Goal: Task Accomplishment & Management: Complete application form

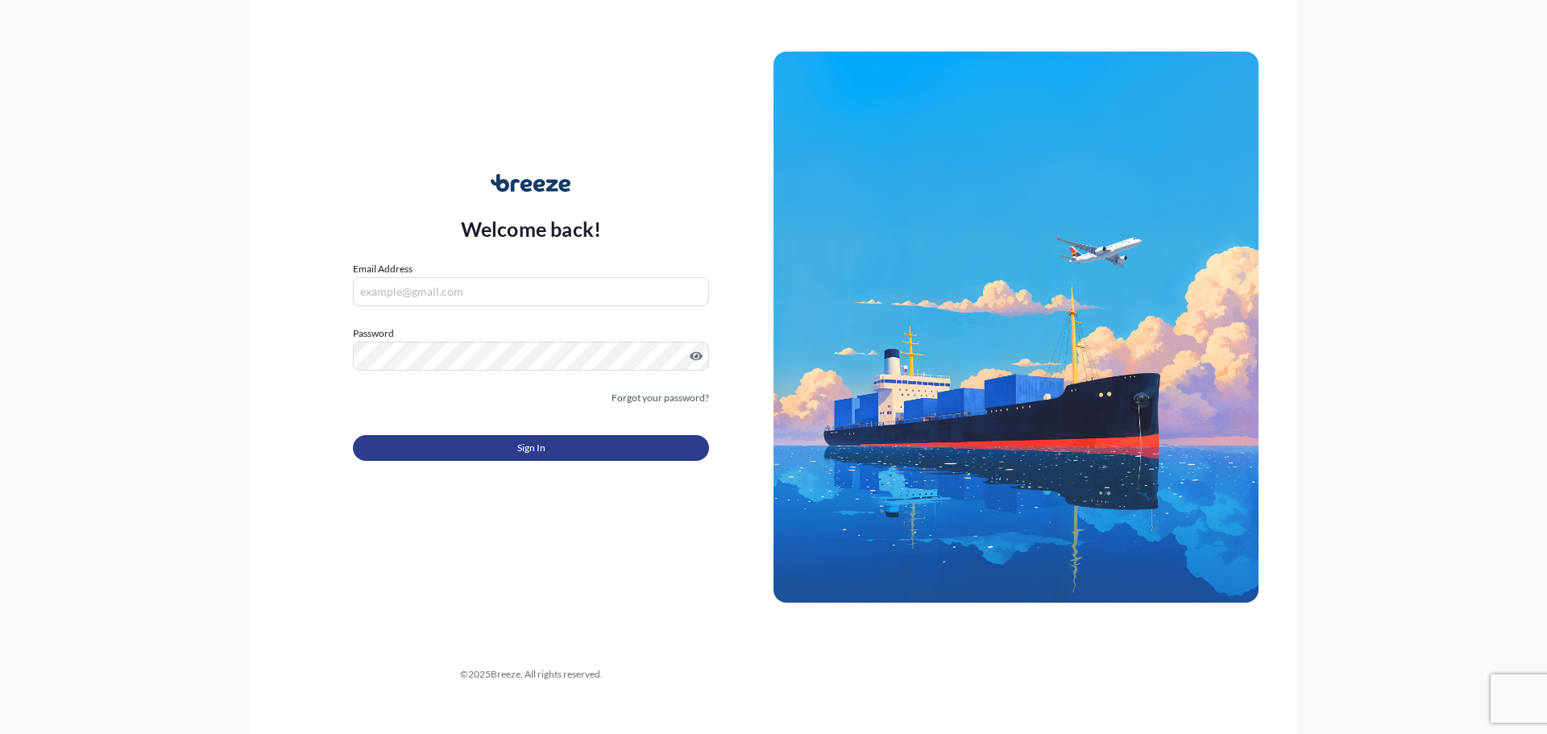
type input "[PERSON_NAME][EMAIL_ADDRESS][DOMAIN_NAME]"
click at [521, 446] on span "Sign In" at bounding box center [531, 448] width 28 height 16
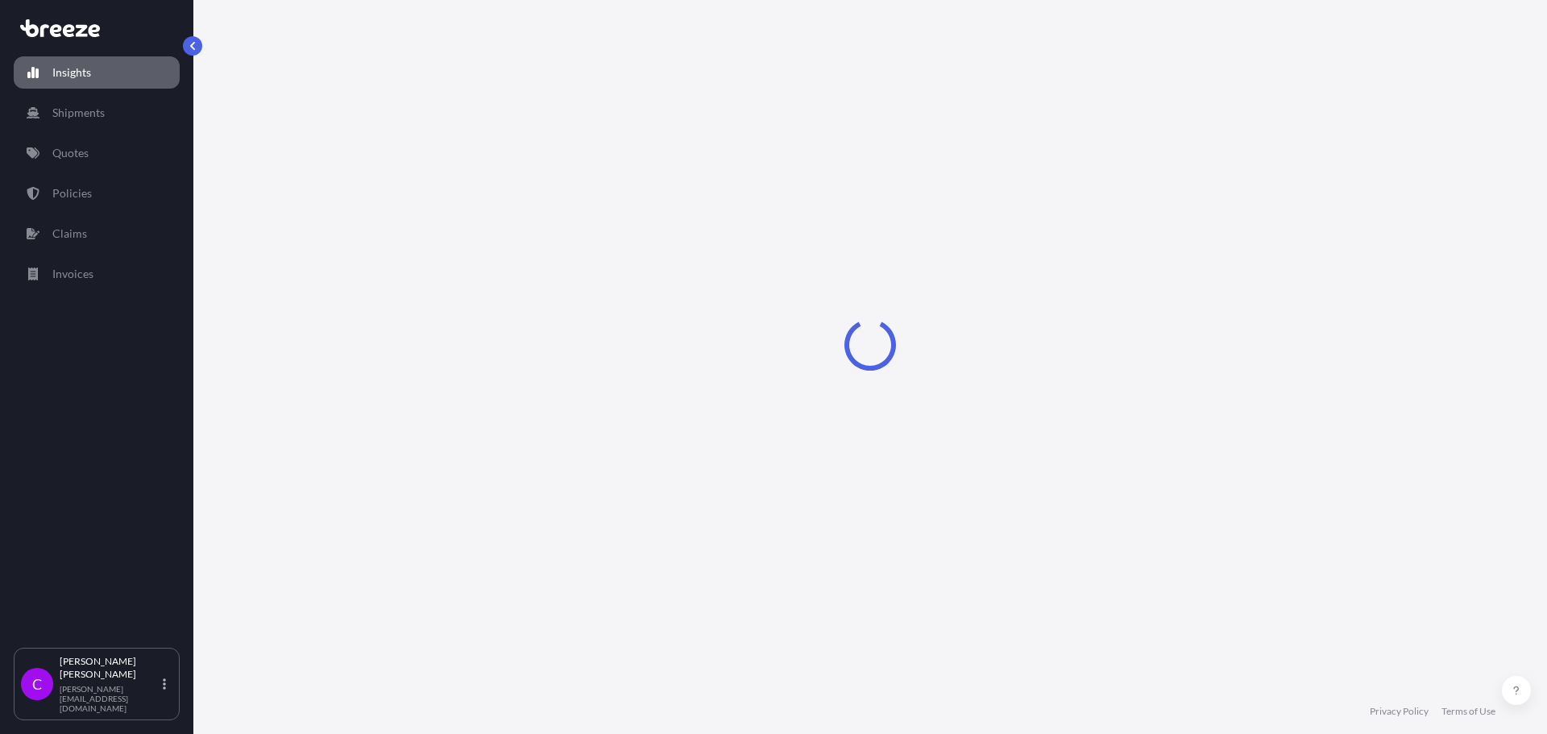
select select "2025"
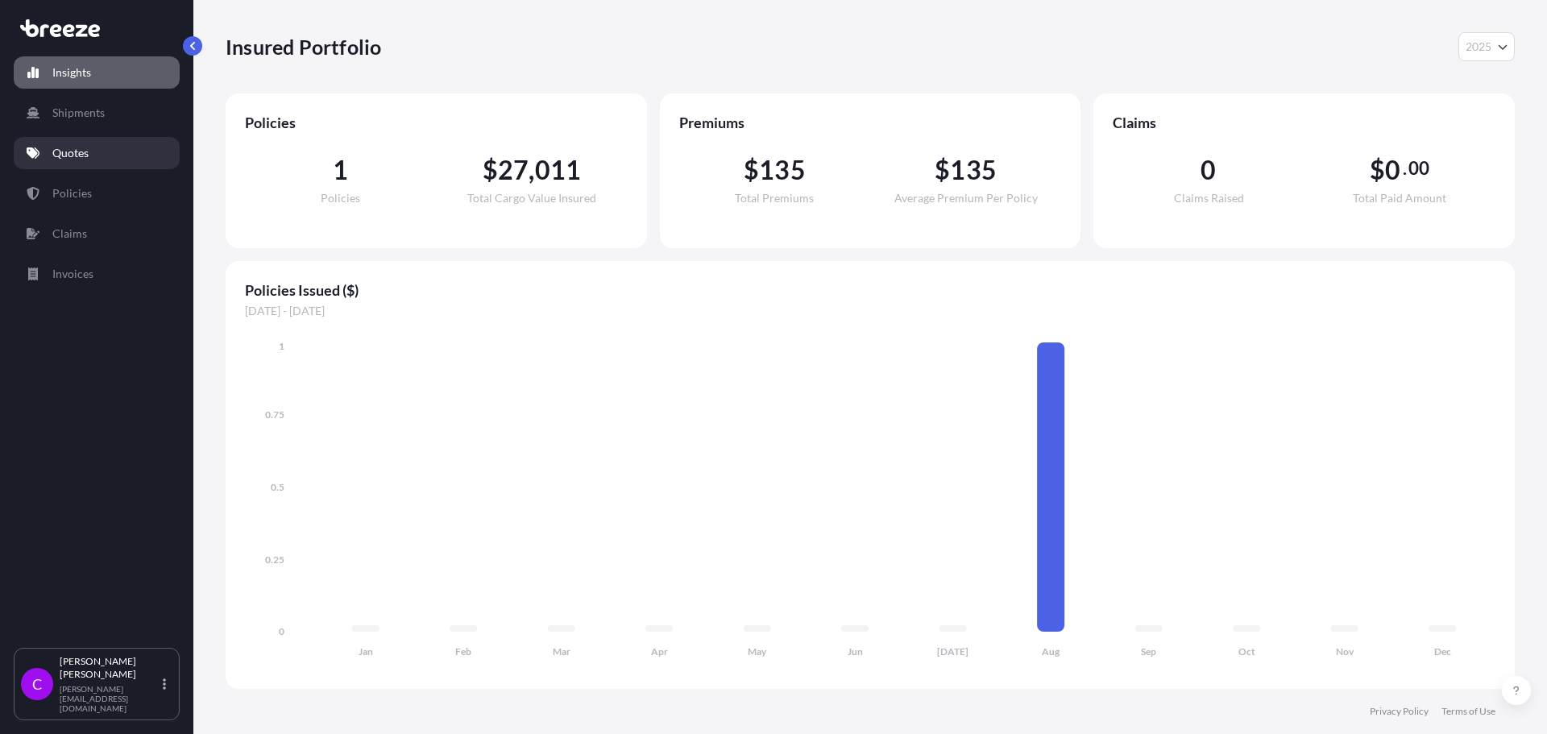
click at [74, 152] on p "Quotes" at bounding box center [70, 153] width 36 height 16
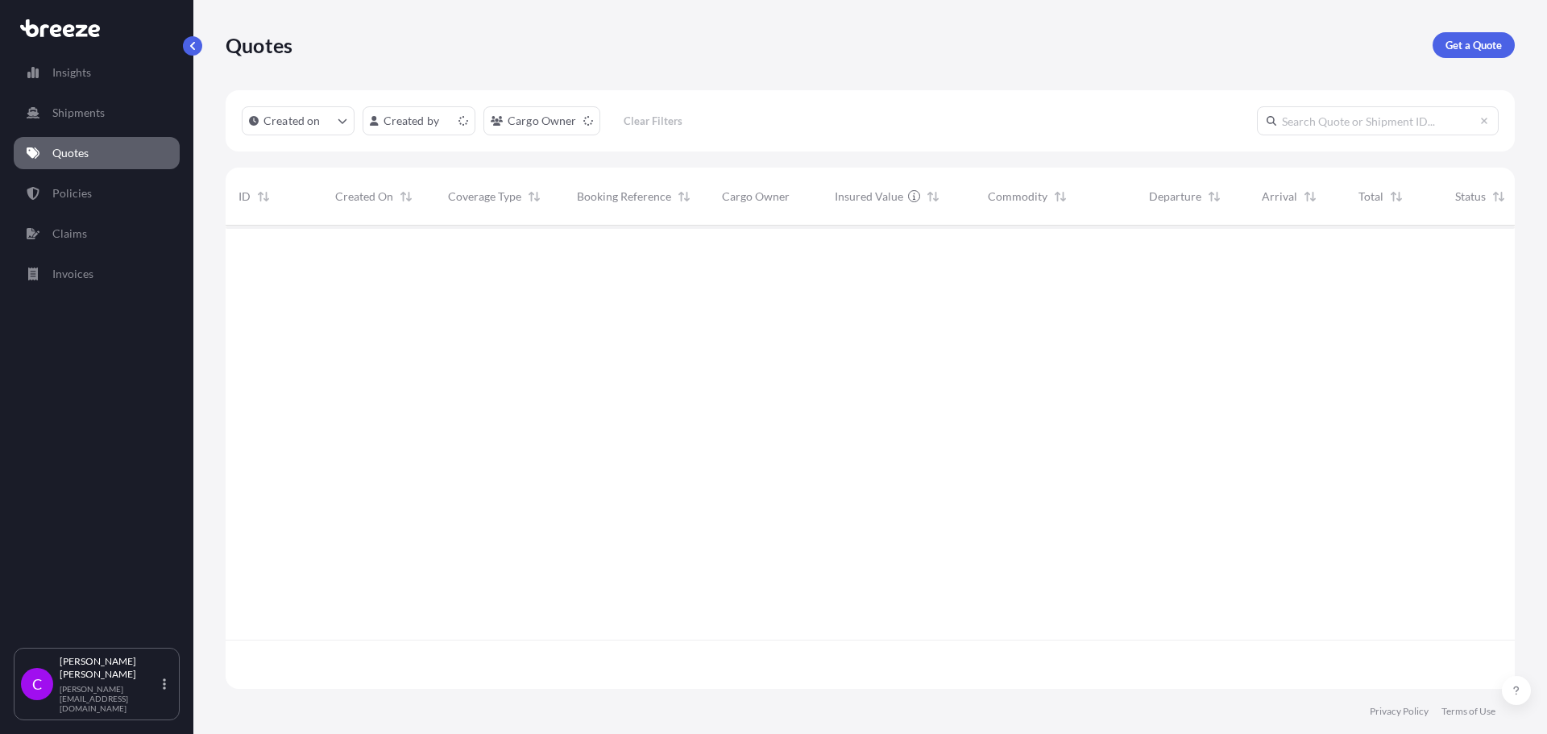
scroll to position [460, 1277]
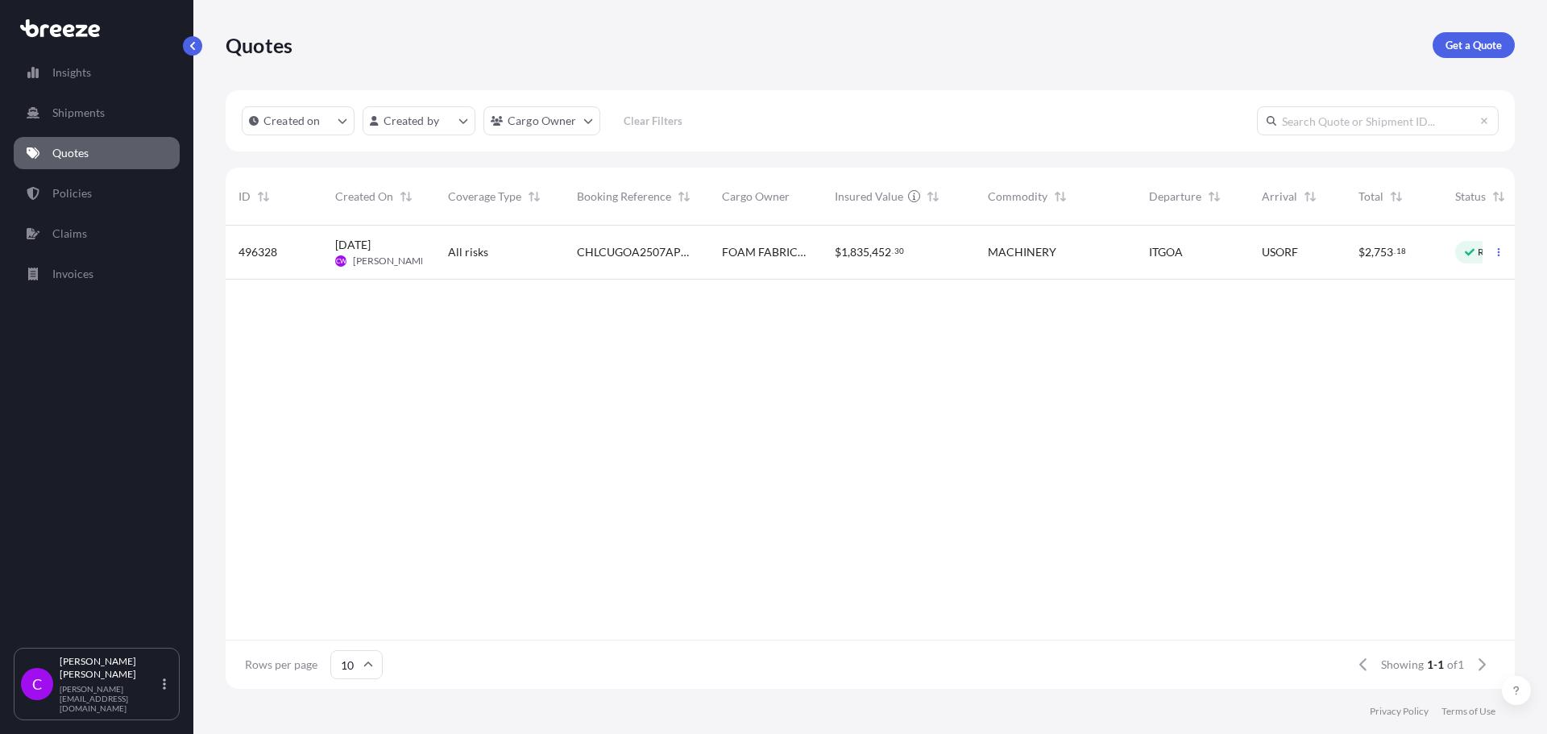
click at [263, 247] on span "496328" at bounding box center [257, 252] width 39 height 16
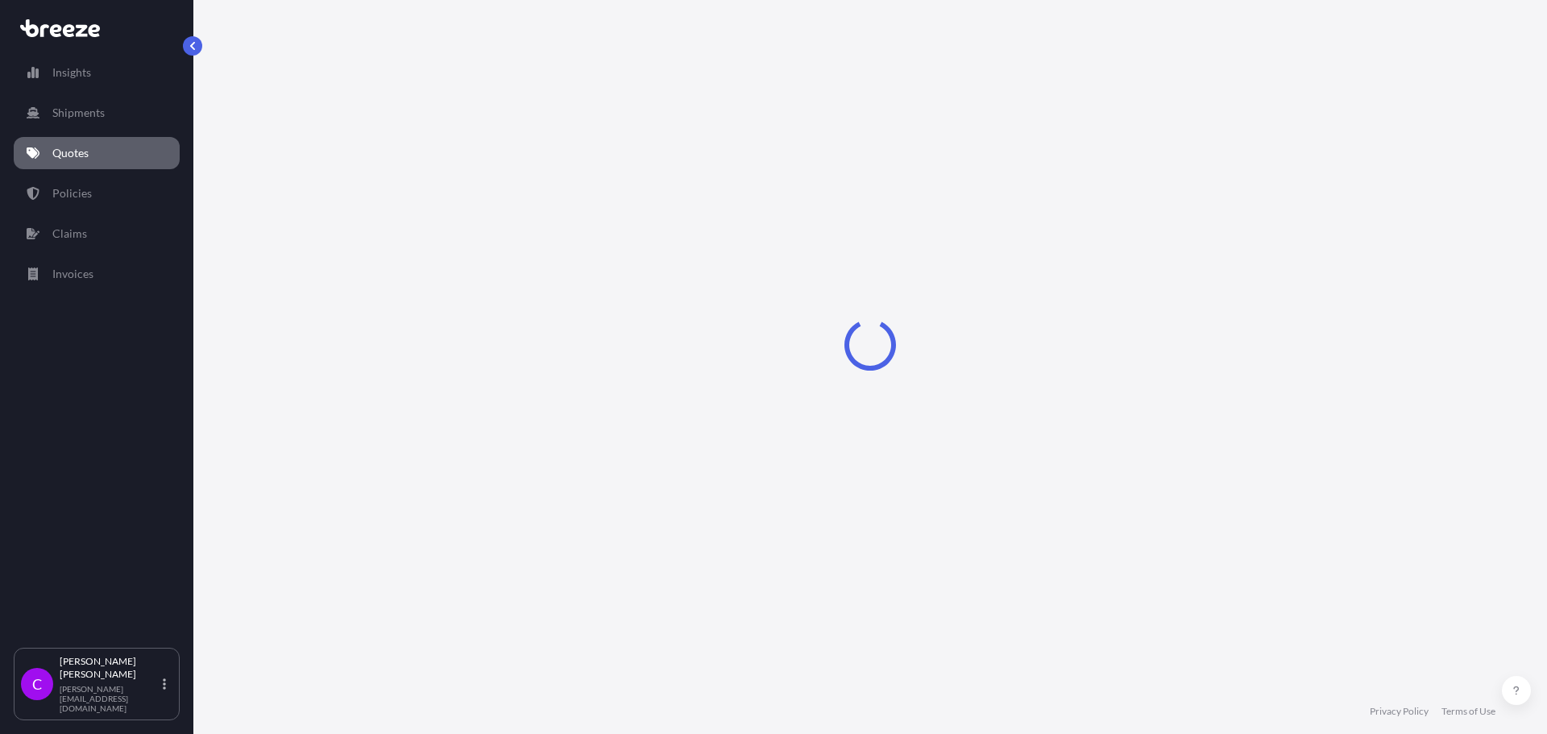
select select "Road"
select select "Sea"
select select "Road"
select select "2"
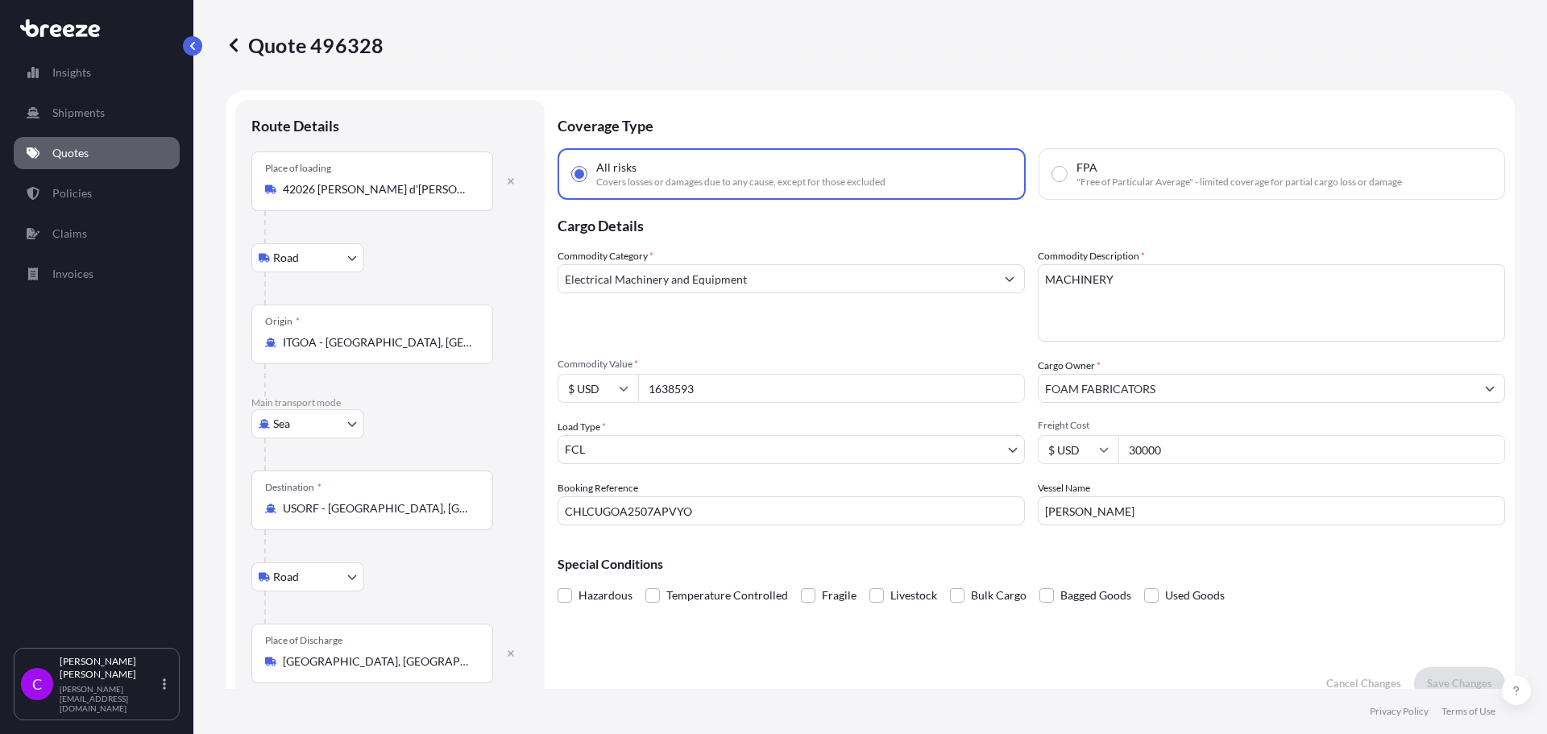
click at [235, 43] on icon at bounding box center [234, 45] width 16 height 16
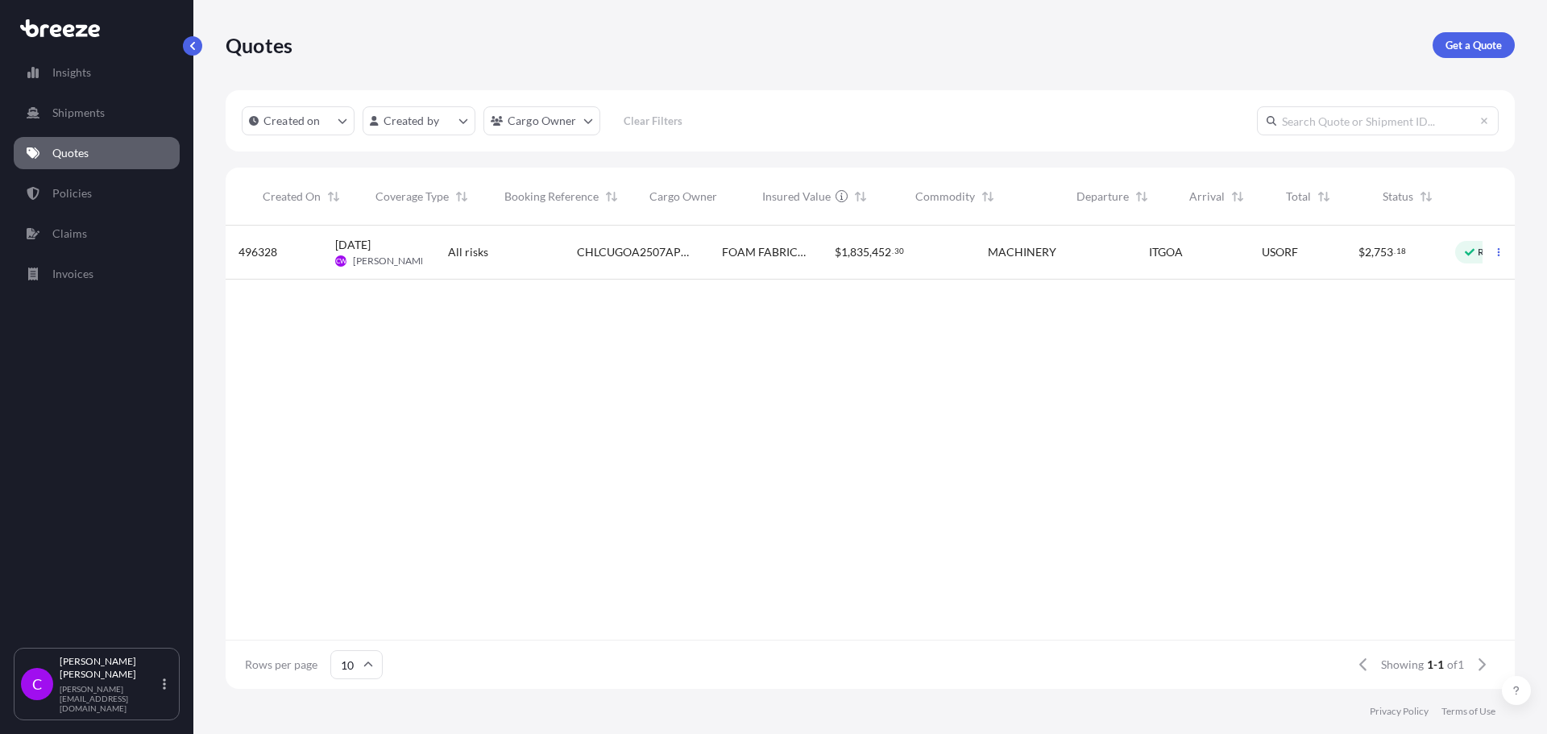
scroll to position [0, 73]
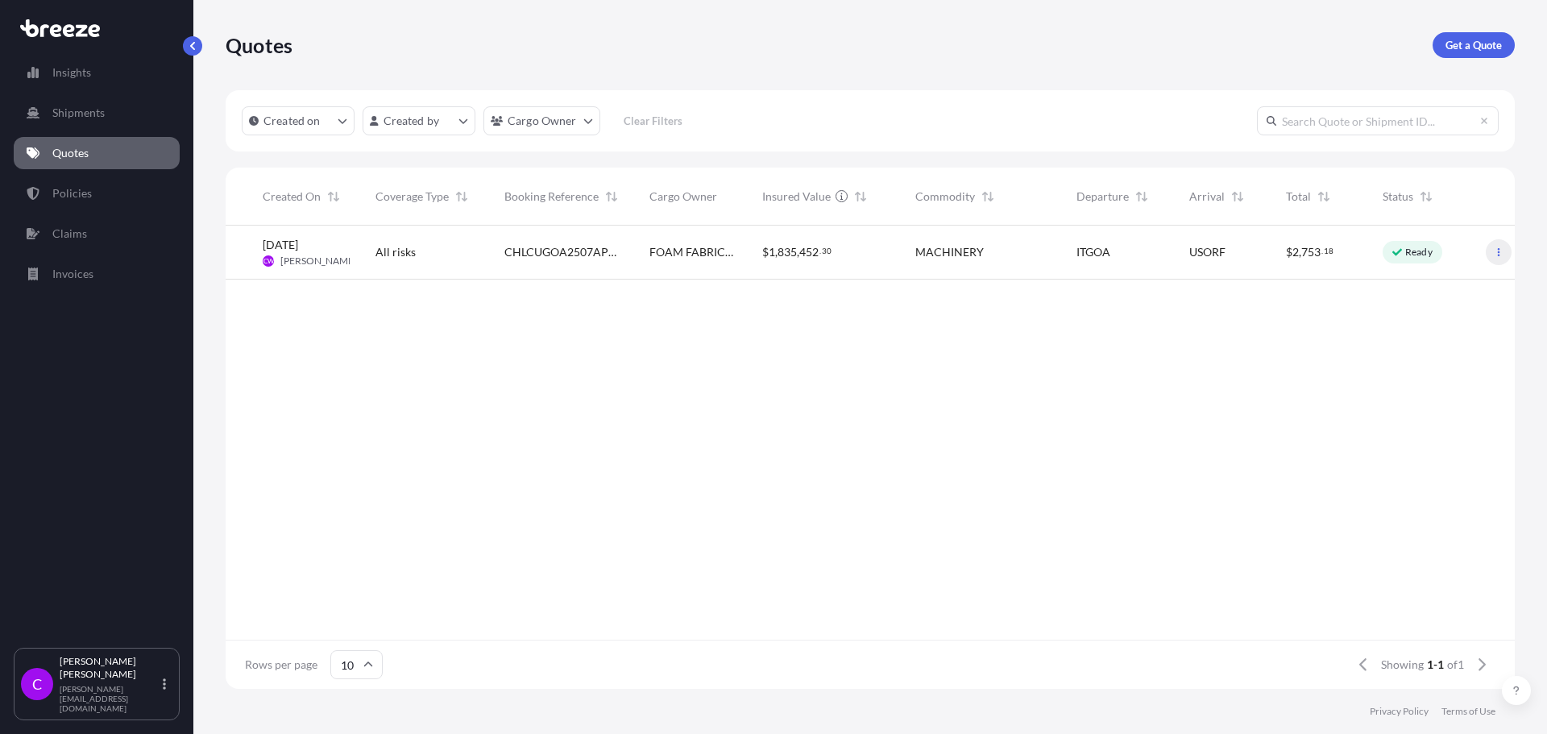
click at [1498, 247] on icon "button" at bounding box center [1499, 252] width 10 height 10
click at [1414, 252] on p "Ready" at bounding box center [1418, 252] width 27 height 13
select select "Road"
select select "Sea"
select select "Road"
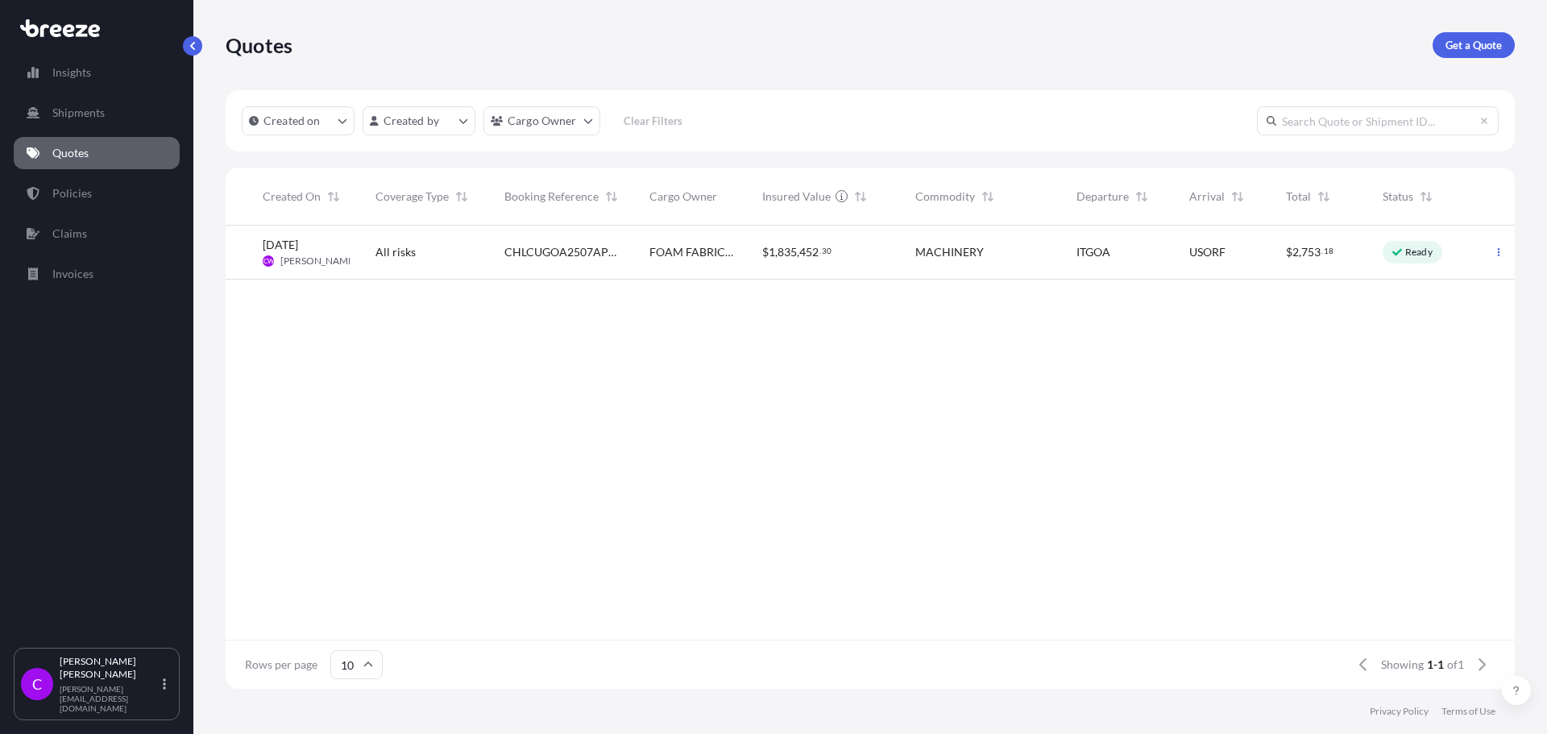
select select "2"
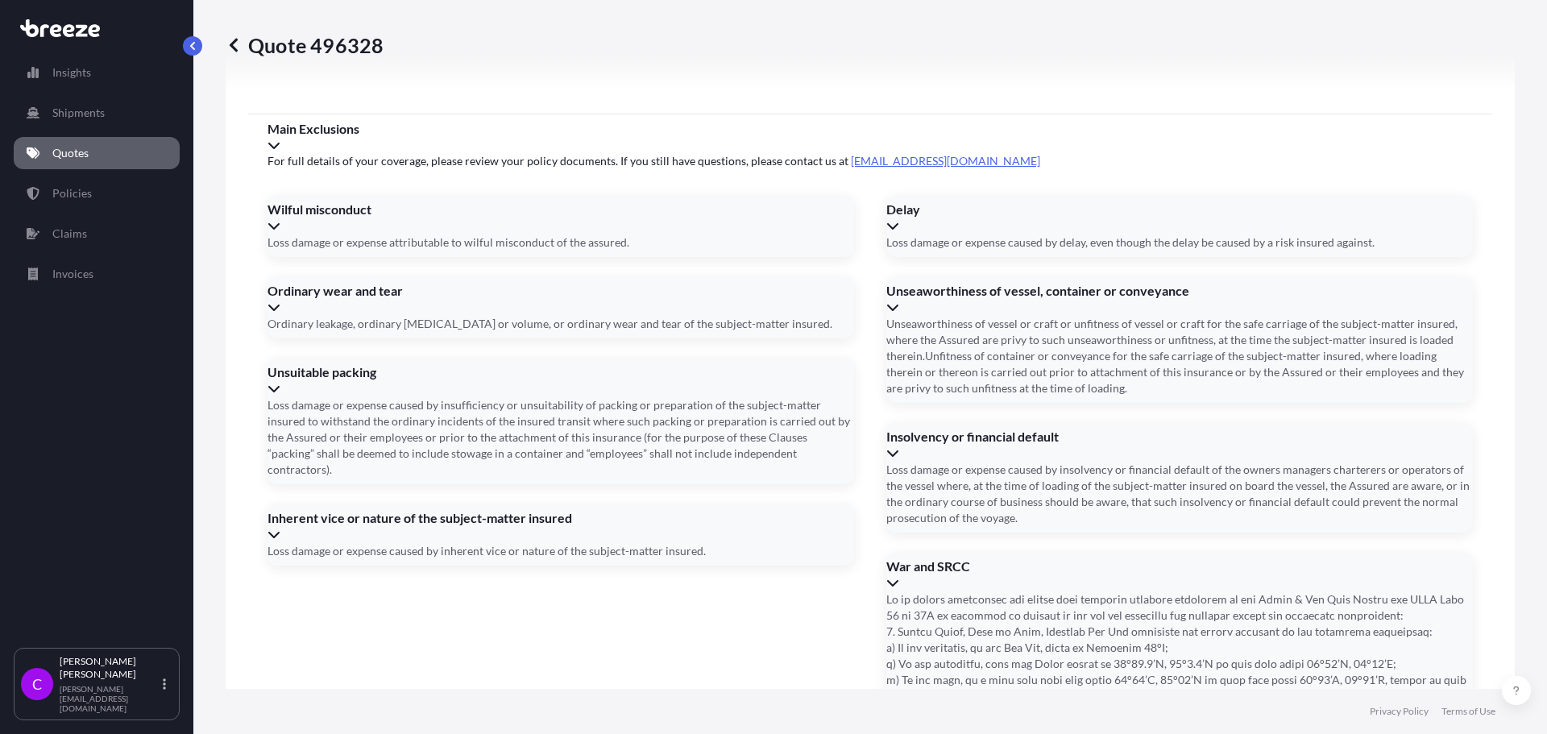
scroll to position [2331, 0]
click at [838, 409] on li "[STREET_ADDRESS]" at bounding box center [862, 406] width 375 height 31
type input "[STREET_ADDRESS]"
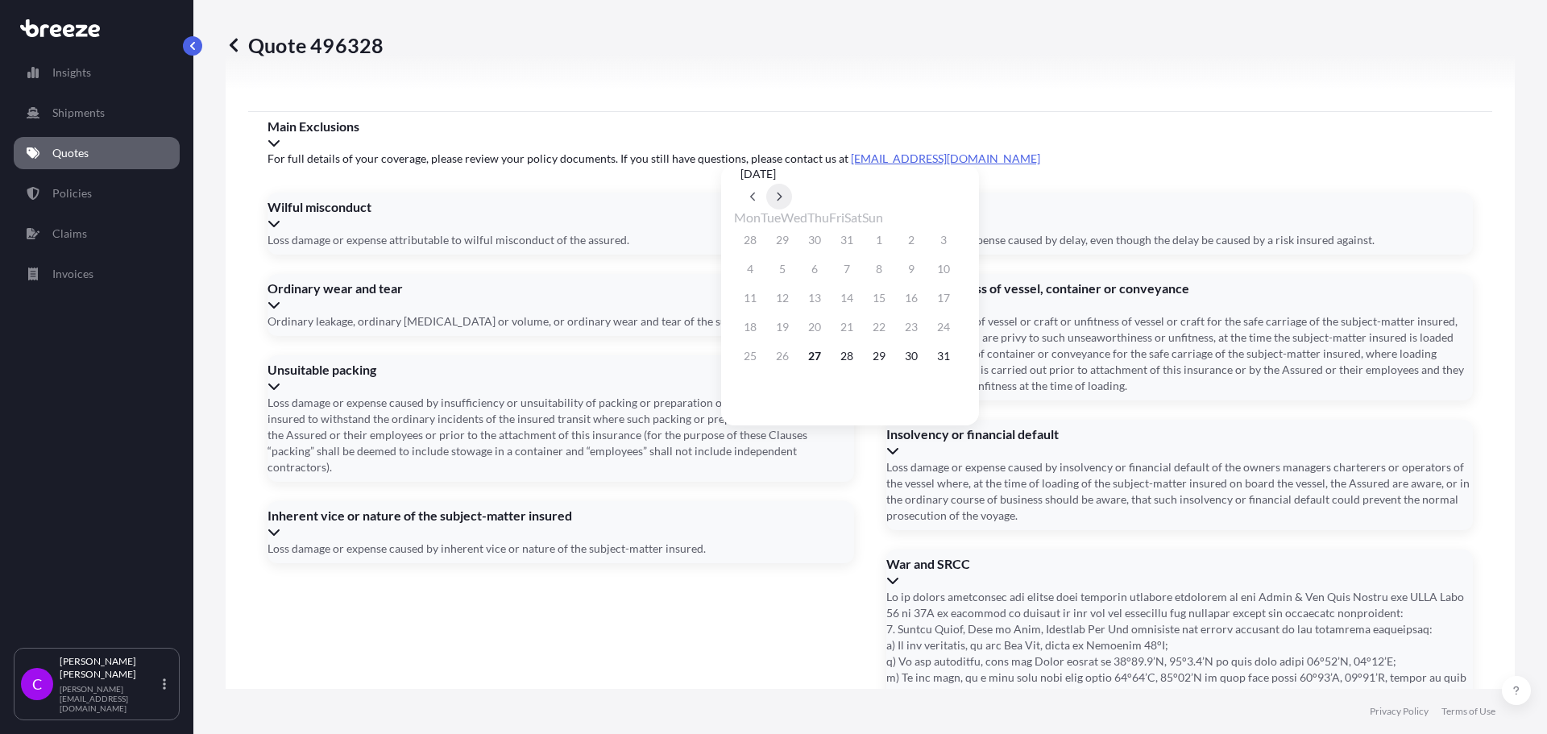
click at [782, 193] on icon at bounding box center [779, 197] width 5 height 9
click at [789, 241] on button "2" at bounding box center [782, 240] width 26 height 26
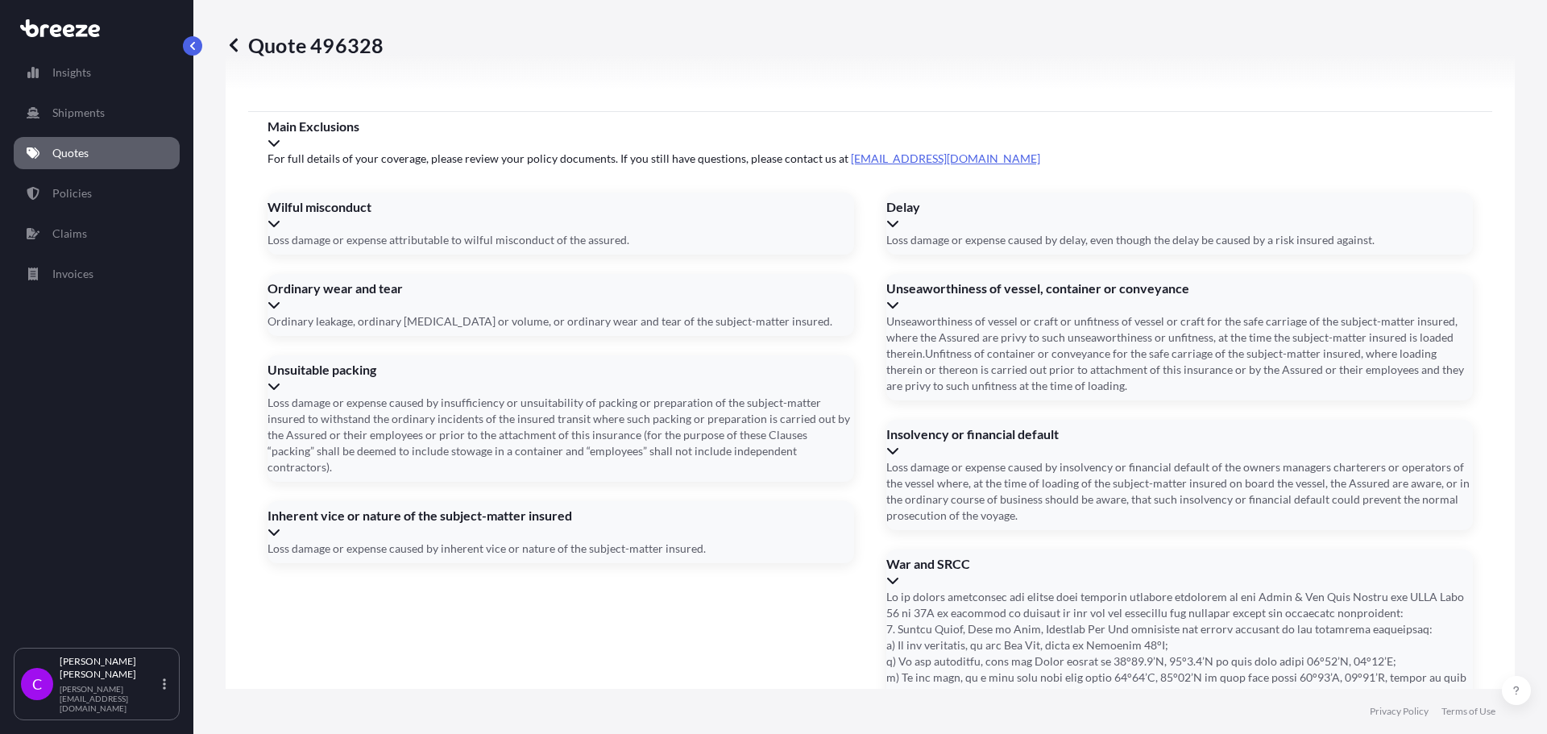
type input "[DATE]"
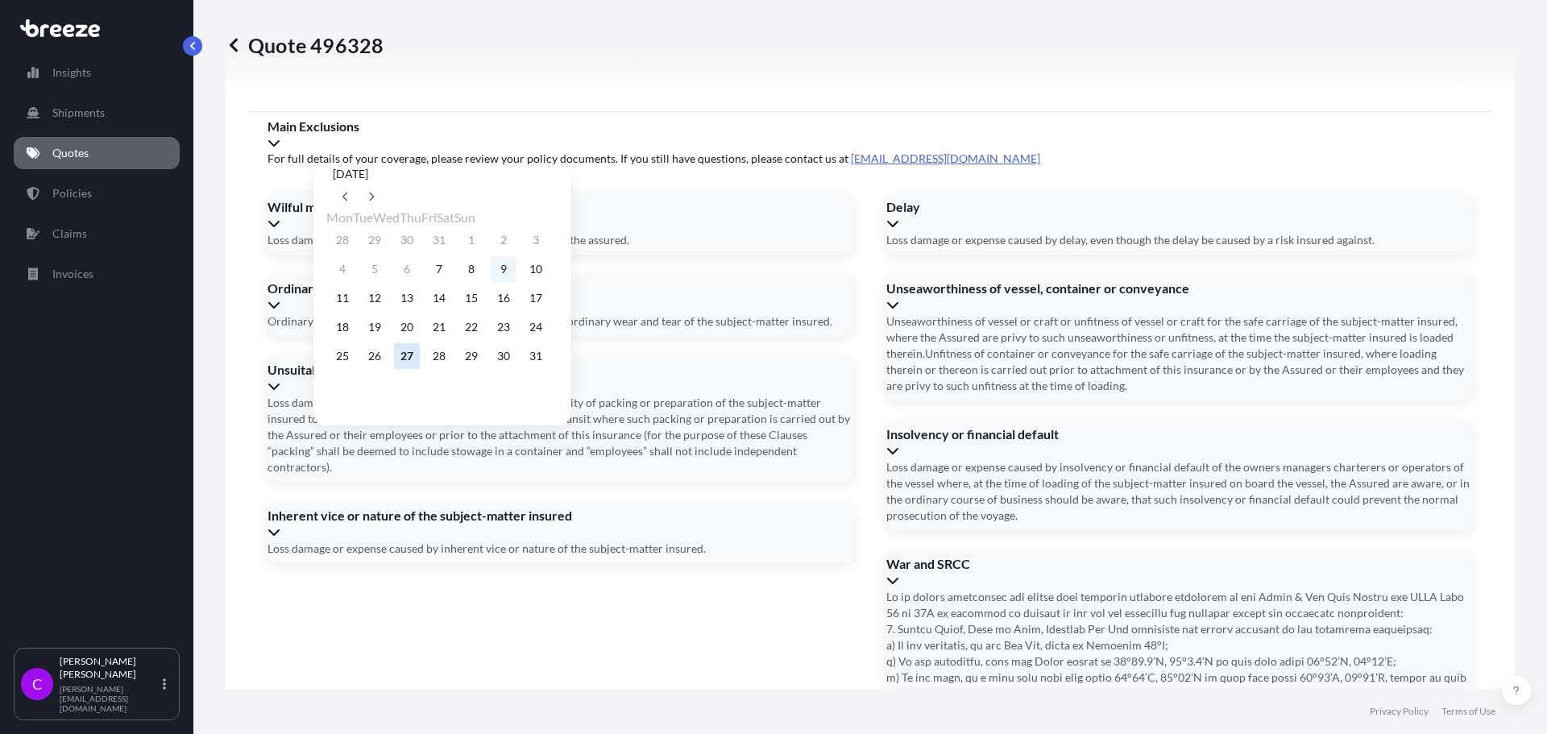
click at [516, 265] on button "9" at bounding box center [504, 269] width 26 height 26
type input "[DATE]"
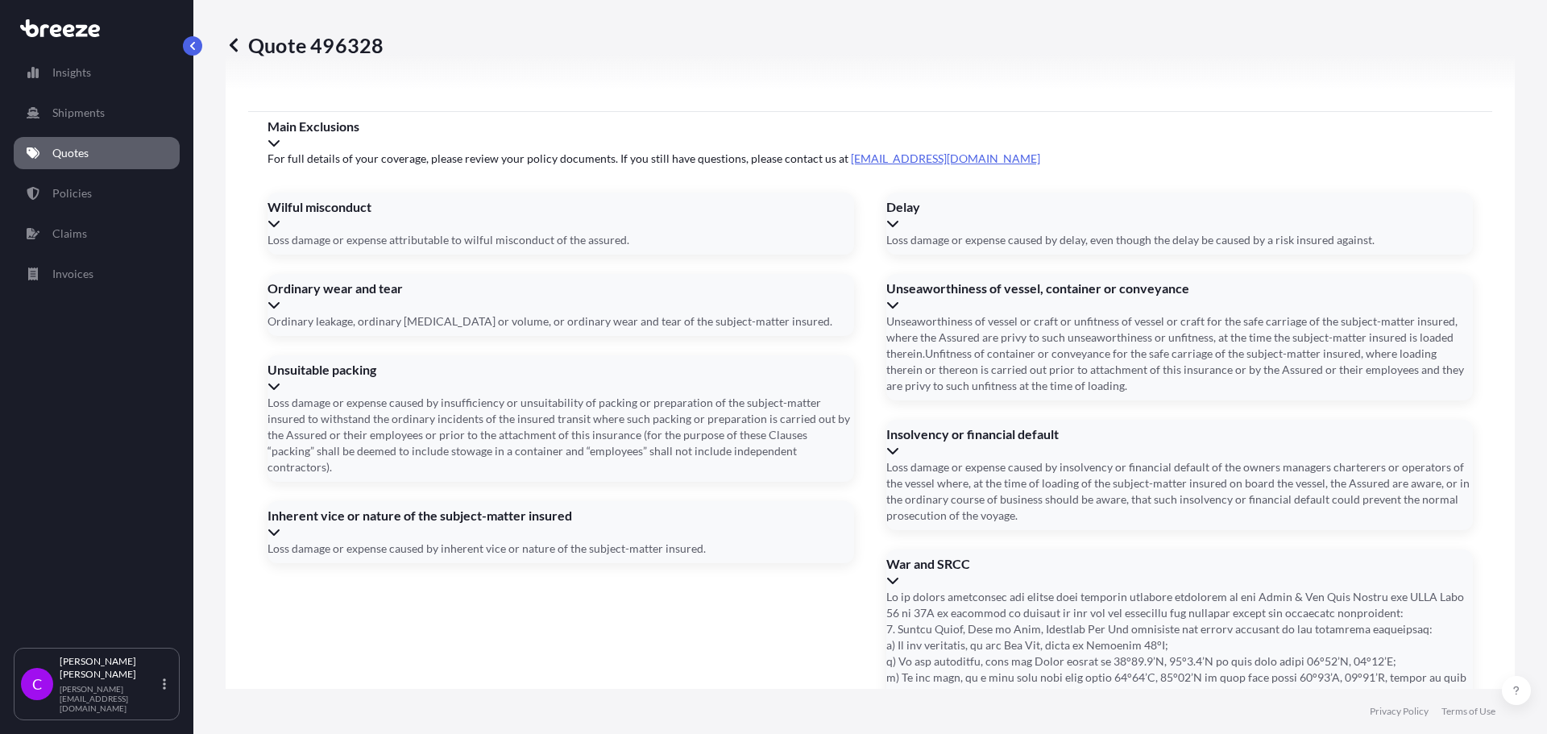
type input "HLXU5651183,HLBU8005277,HLBU8016013,HLBU8003166,HAMU1203096,HLXU5608063,HLBU805…"
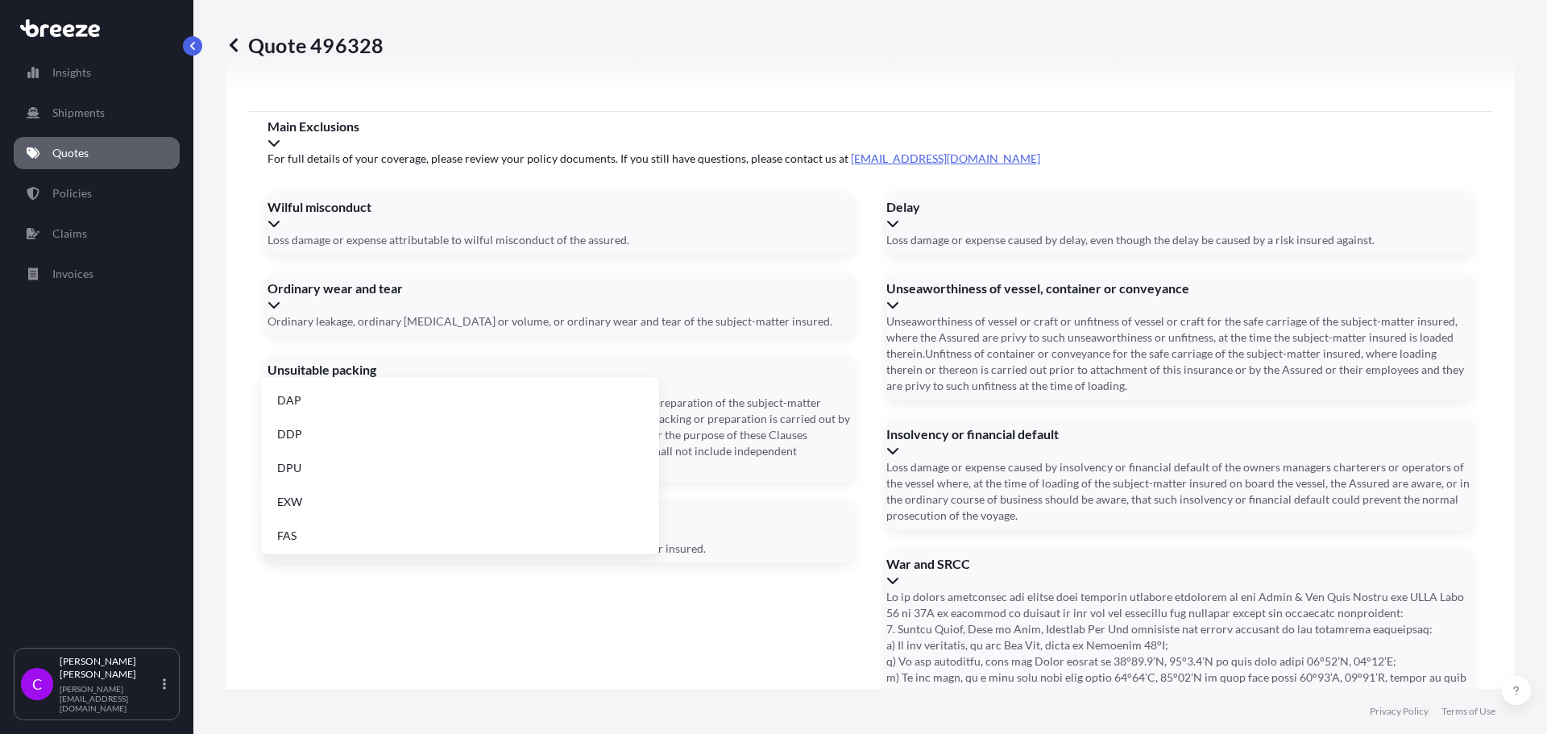
scroll to position [161, 0]
click at [292, 472] on li "EXW" at bounding box center [459, 474] width 385 height 31
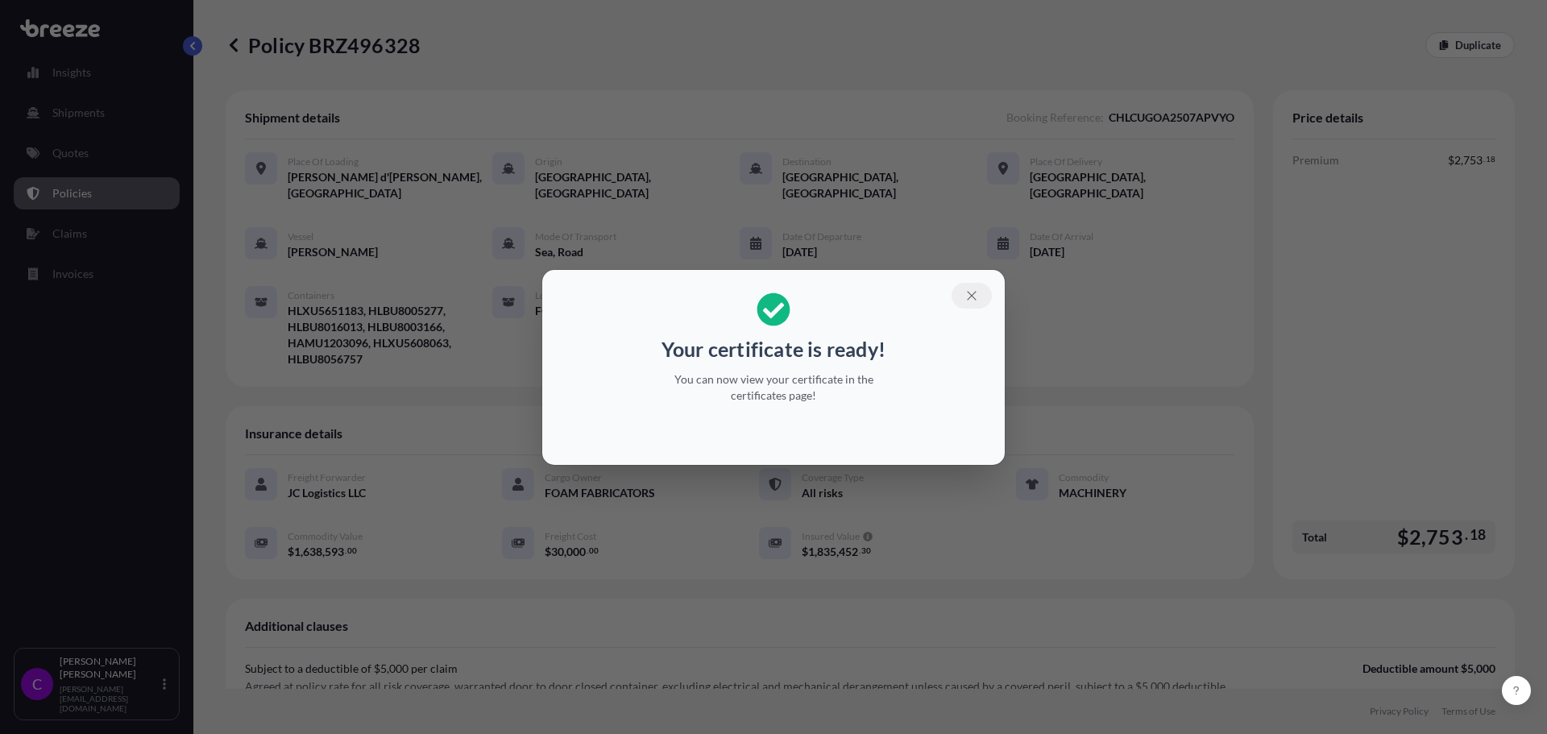
click at [972, 293] on icon "button" at bounding box center [971, 295] width 15 height 15
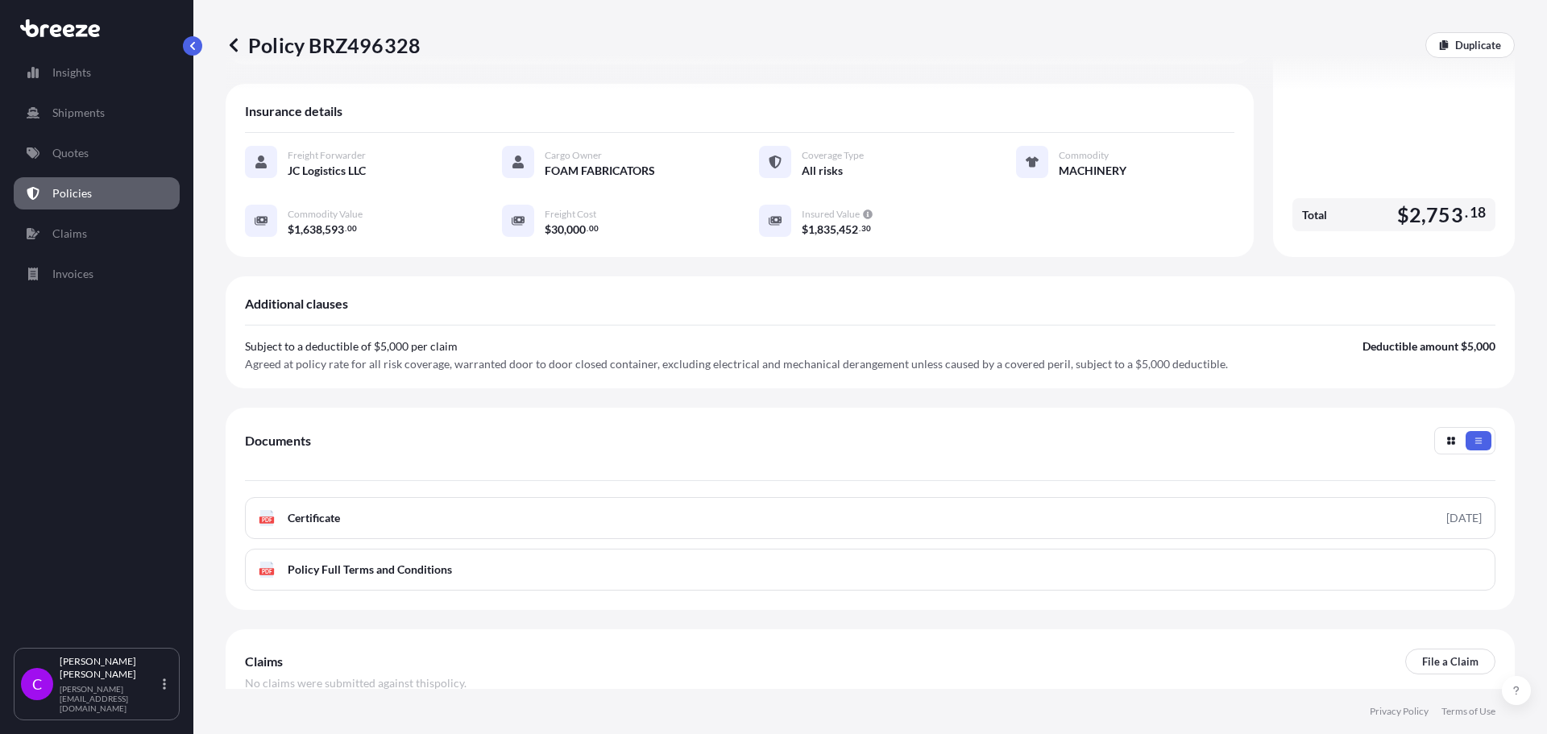
scroll to position [399, 0]
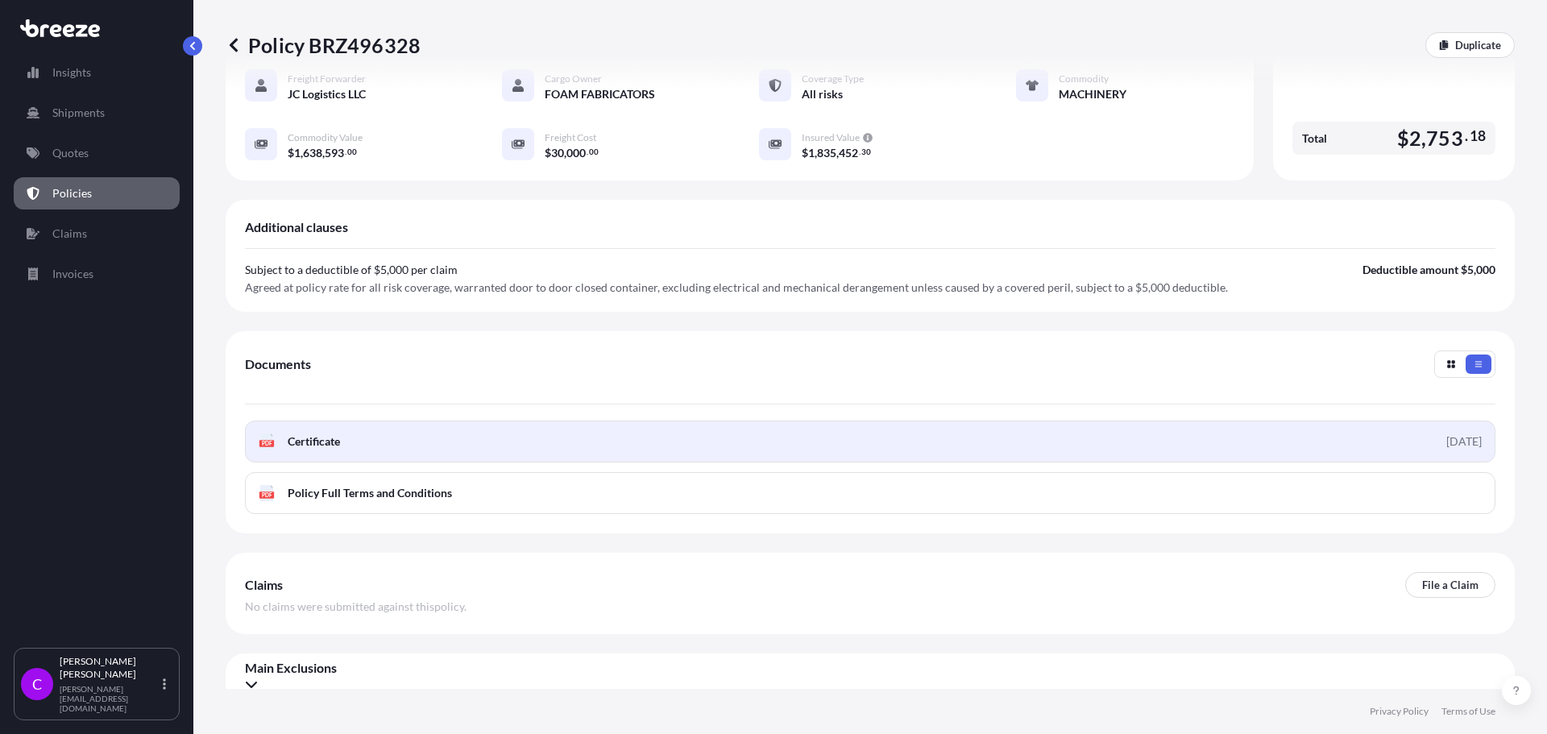
click at [326, 433] on span "Certificate" at bounding box center [314, 441] width 52 height 16
